Goal: Task Accomplishment & Management: Use online tool/utility

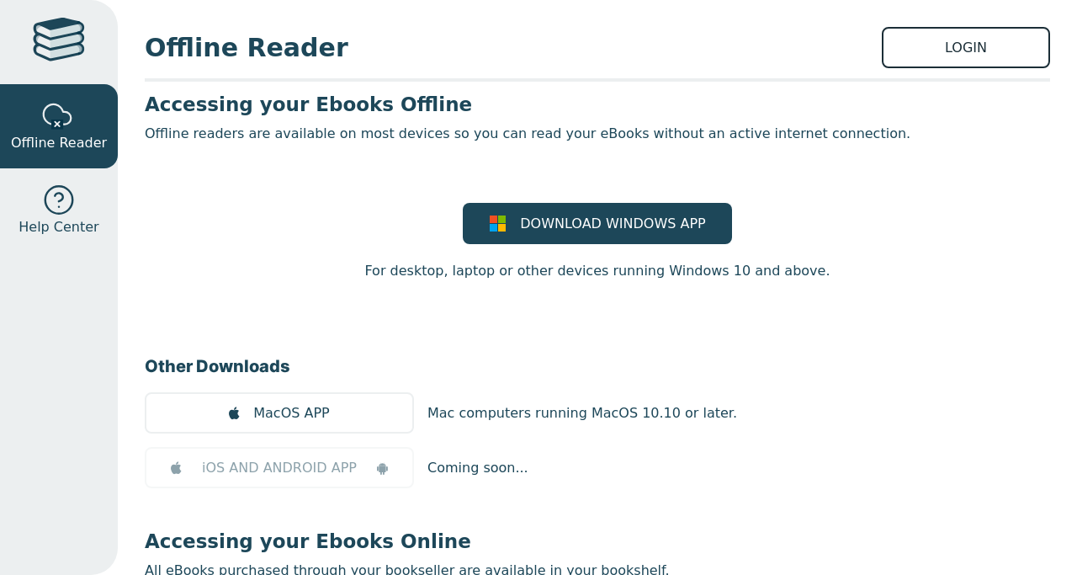
click at [910, 50] on link "LOGIN" at bounding box center [966, 47] width 168 height 41
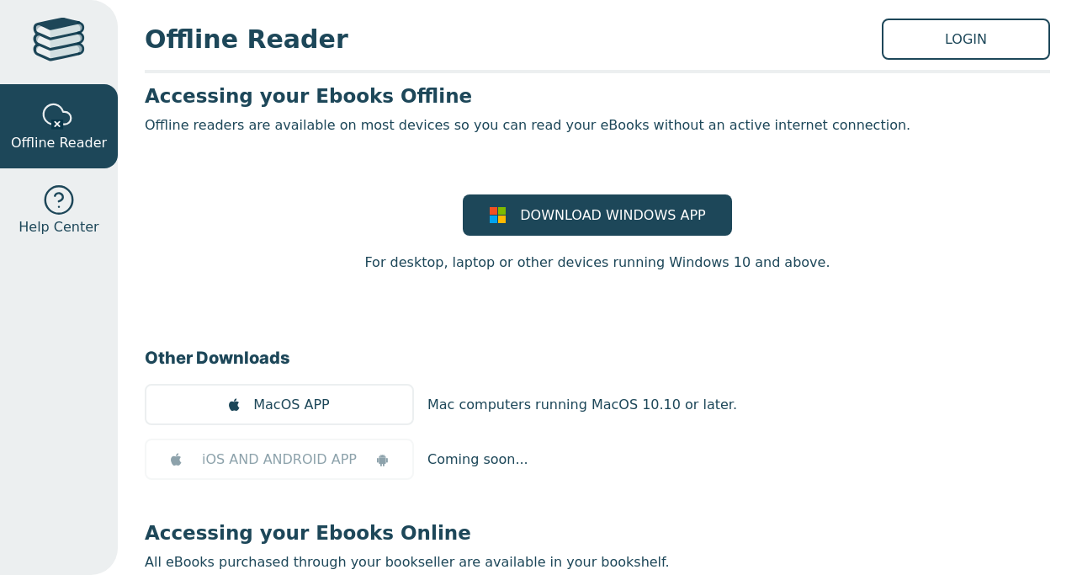
scroll to position [163, 0]
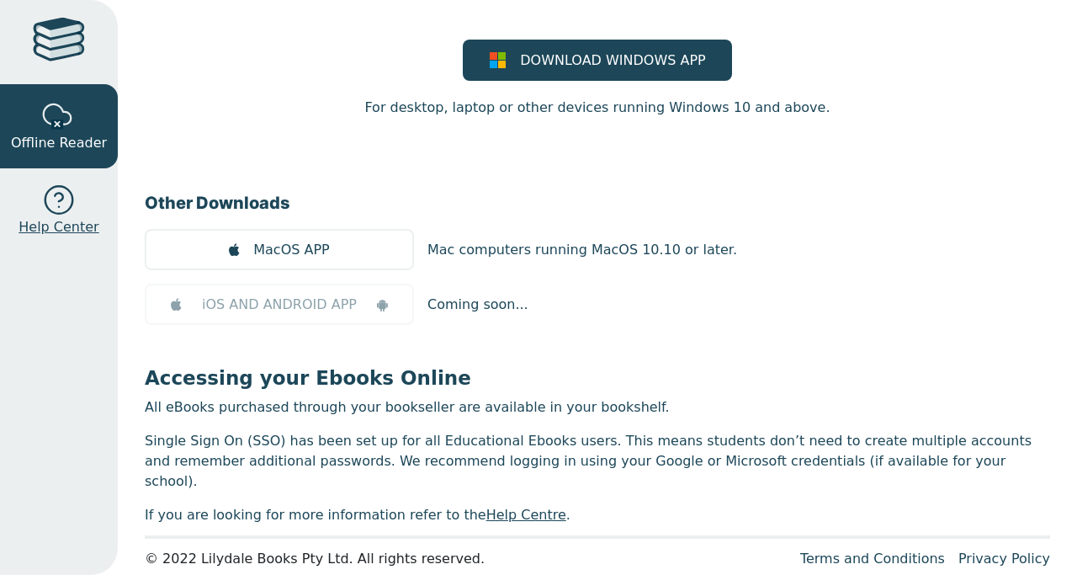
click at [66, 226] on span "Help Center" at bounding box center [59, 227] width 80 height 20
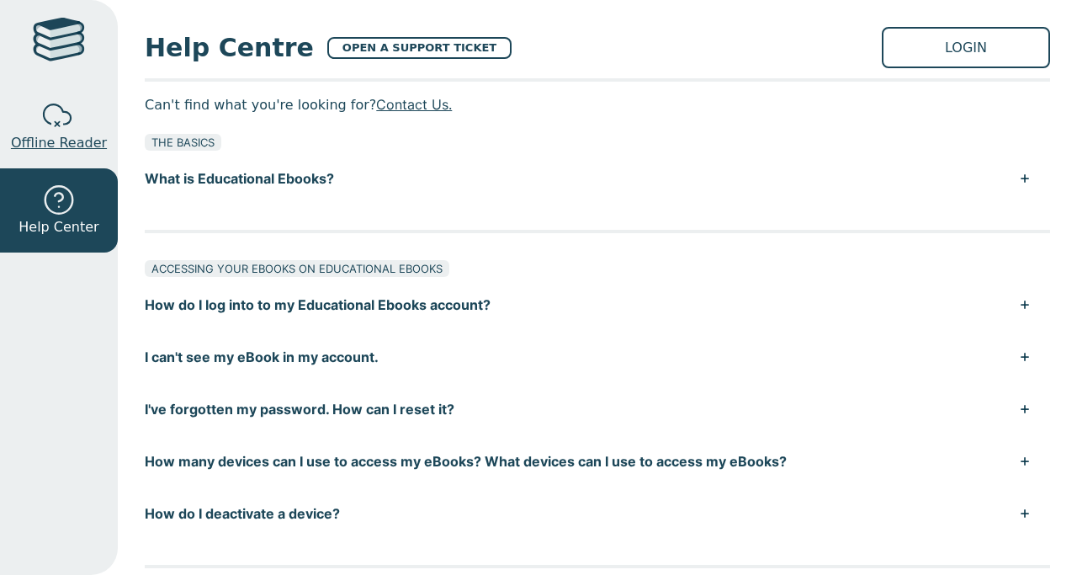
click at [77, 141] on span "Offline Reader" at bounding box center [59, 143] width 96 height 20
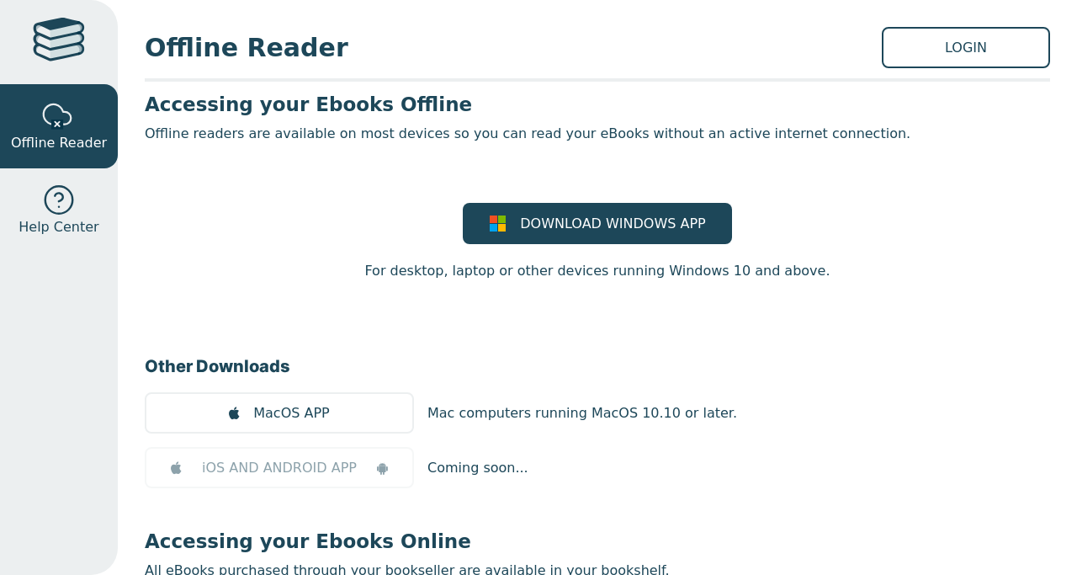
click at [59, 55] on div at bounding box center [59, 42] width 52 height 49
click at [61, 43] on div at bounding box center [59, 42] width 52 height 49
click at [53, 84] on link "Offline Reader" at bounding box center [59, 126] width 118 height 84
click at [81, 108] on link "Offline Reader" at bounding box center [59, 126] width 118 height 84
click at [39, 226] on span "Help Center" at bounding box center [59, 227] width 80 height 20
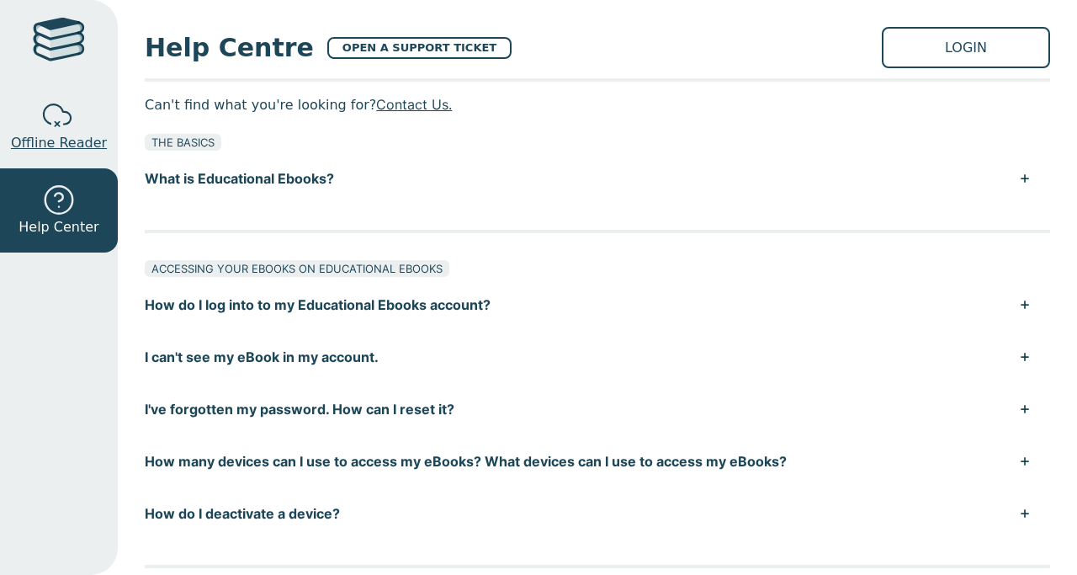
click at [56, 115] on div at bounding box center [59, 116] width 34 height 34
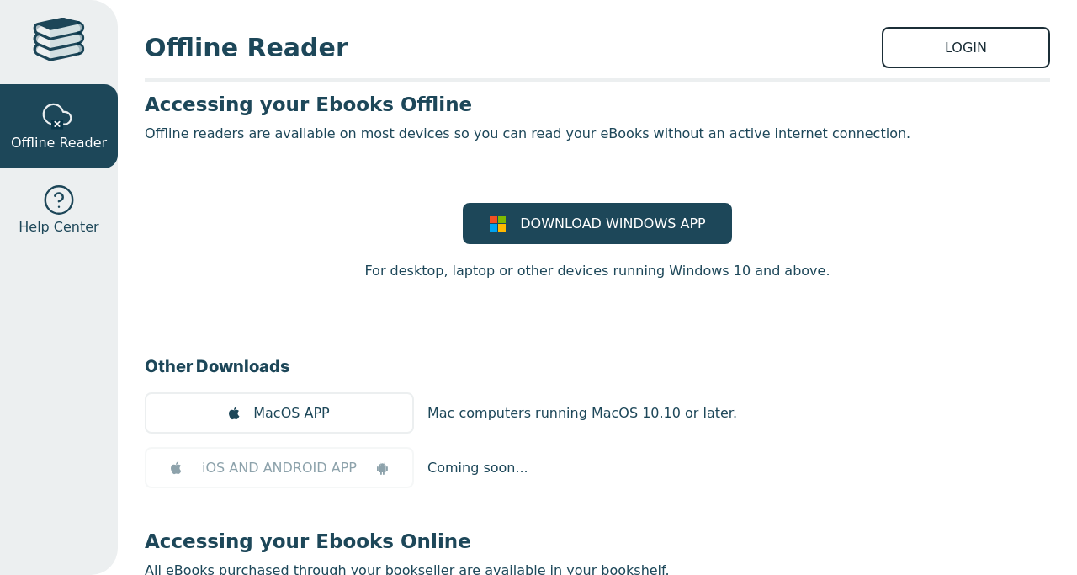
click at [991, 53] on link "LOGIN" at bounding box center [966, 47] width 168 height 41
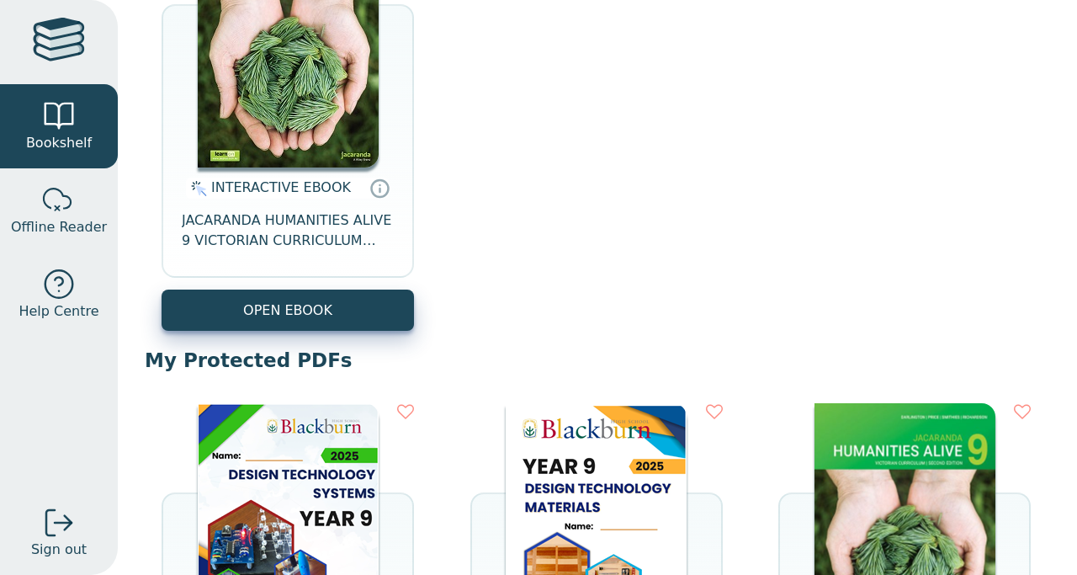
scroll to position [316, 0]
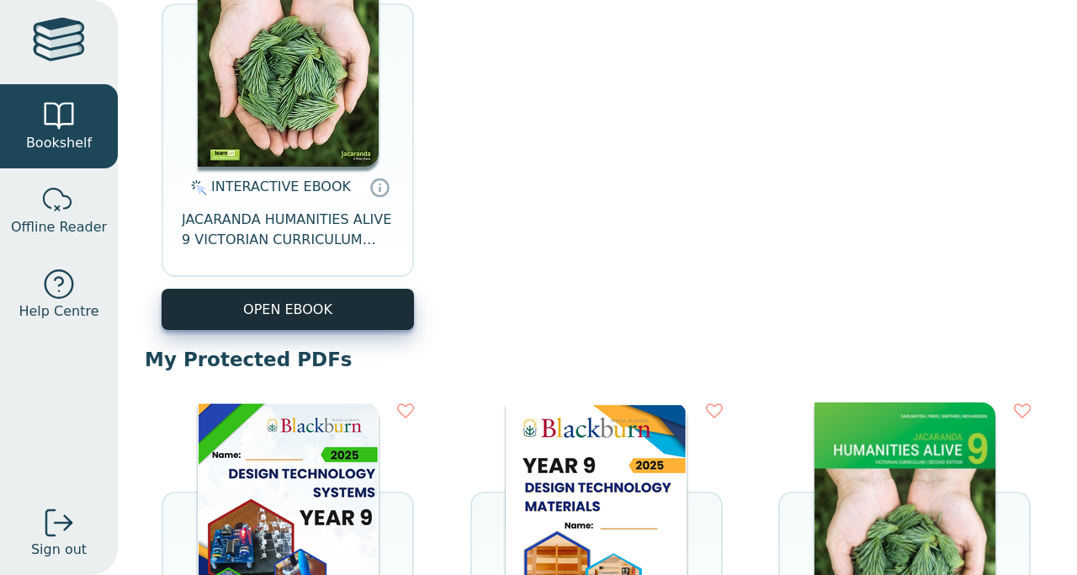
click at [362, 313] on button "OPEN EBOOK" at bounding box center [288, 309] width 252 height 41
